Goal: Use online tool/utility: Use online tool/utility

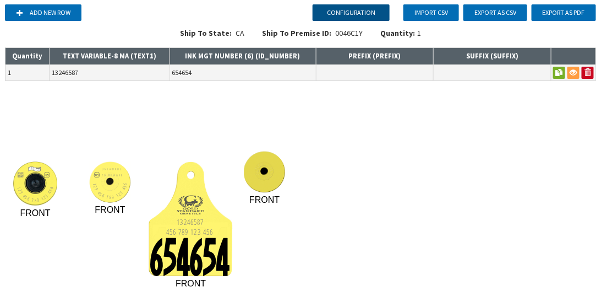
click at [337, 12] on button "Configuration" at bounding box center [351, 12] width 77 height 17
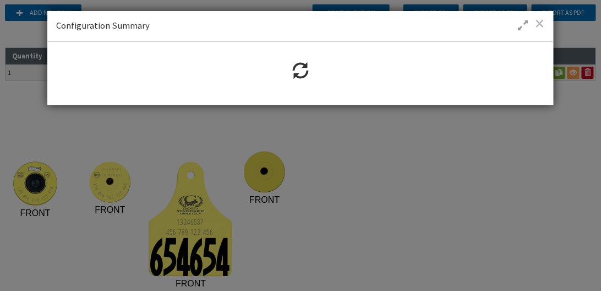
click at [538, 24] on span at bounding box center [539, 23] width 9 height 11
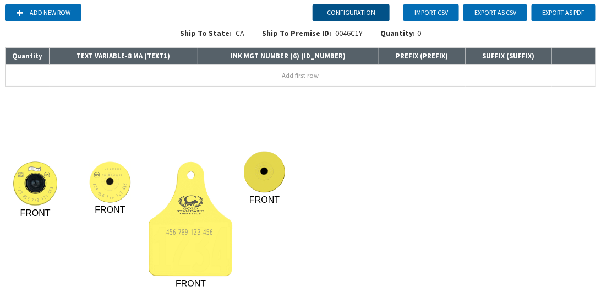
click at [350, 11] on button "Configuration" at bounding box center [351, 12] width 77 height 17
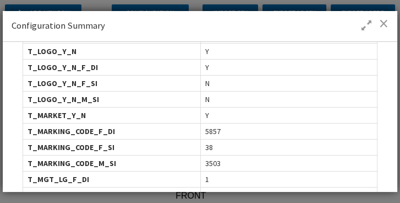
scroll to position [597, 0]
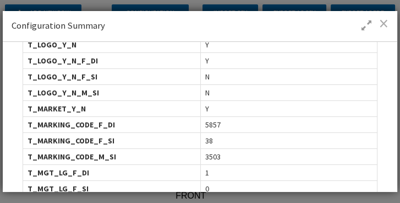
click at [381, 22] on span at bounding box center [383, 23] width 9 height 11
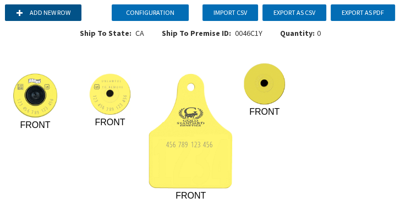
click at [58, 15] on button "Add new row" at bounding box center [43, 12] width 76 height 17
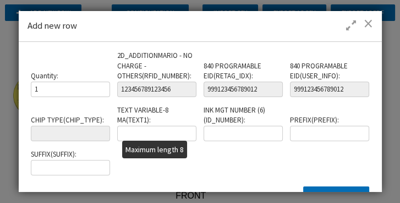
click at [176, 127] on input "text" at bounding box center [156, 132] width 79 height 15
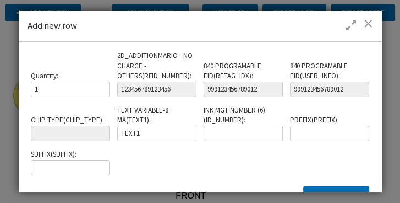
type input "TEXT1"
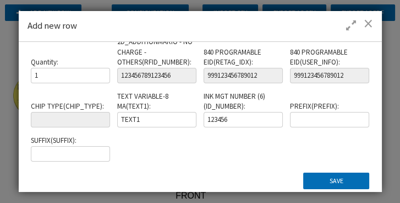
scroll to position [21, 0]
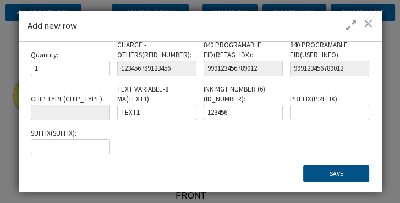
type input "123456"
click at [320, 170] on button "Save" at bounding box center [336, 173] width 66 height 17
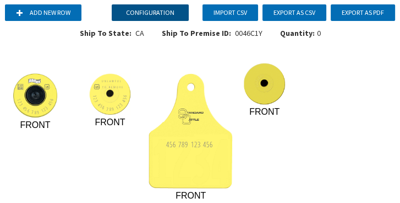
click at [178, 9] on button "Configuration" at bounding box center [150, 12] width 77 height 17
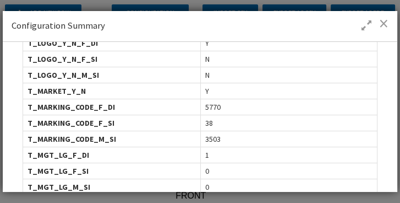
scroll to position [628, 0]
